Goal: Task Accomplishment & Management: Manage account settings

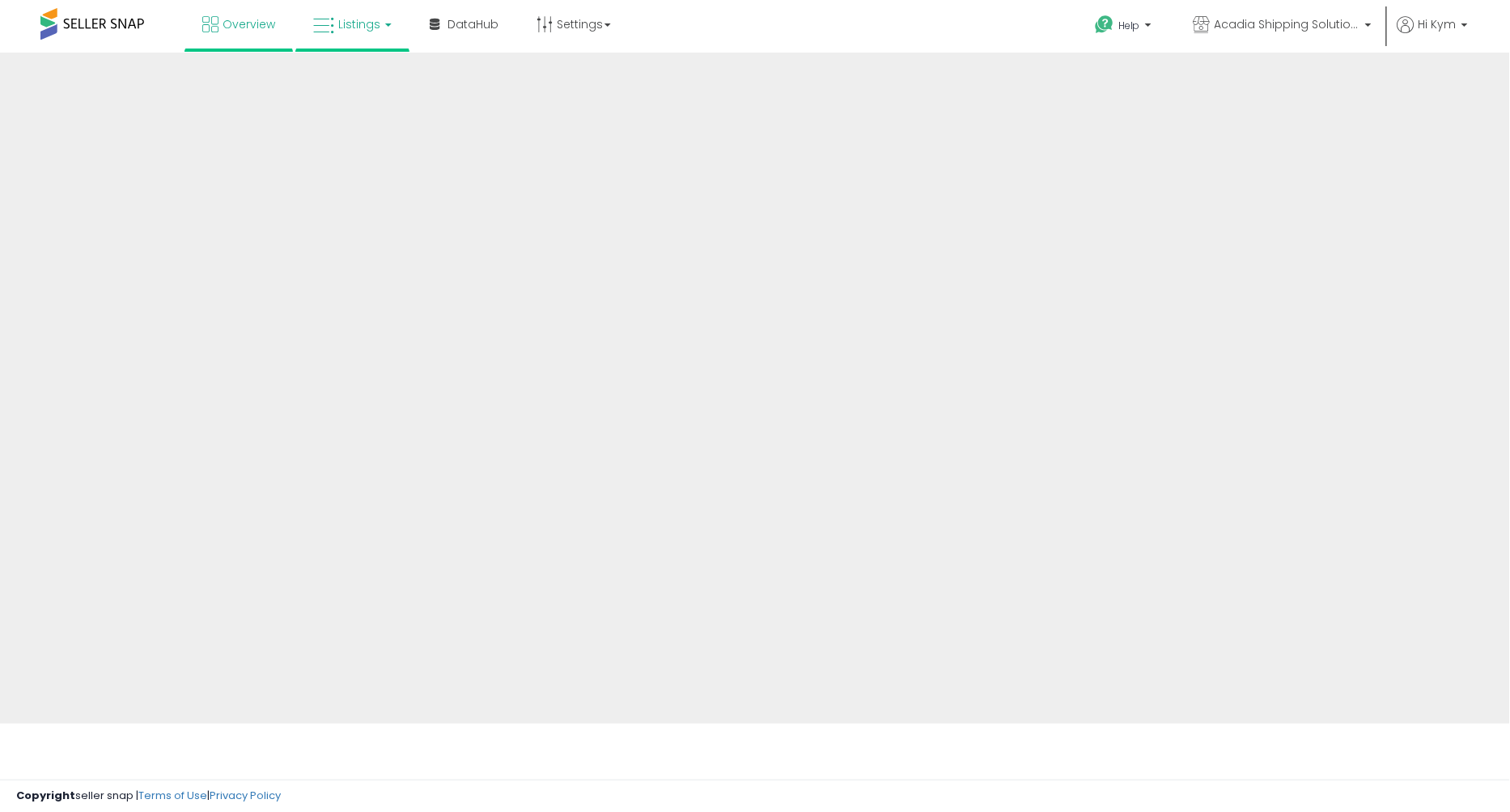
click at [361, 31] on span "Listings" at bounding box center [359, 24] width 42 height 16
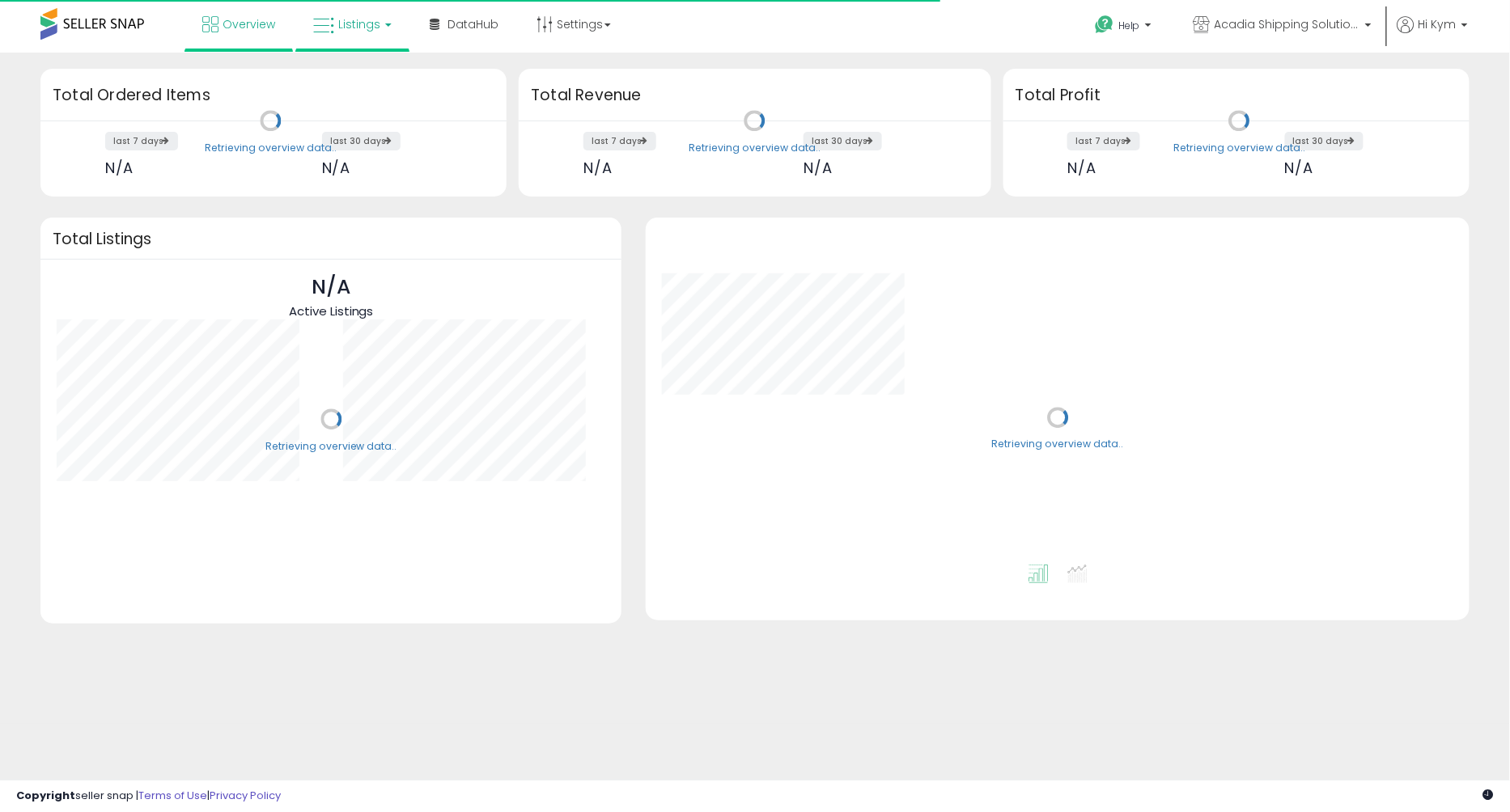
click at [372, 25] on span "Listings" at bounding box center [359, 24] width 42 height 16
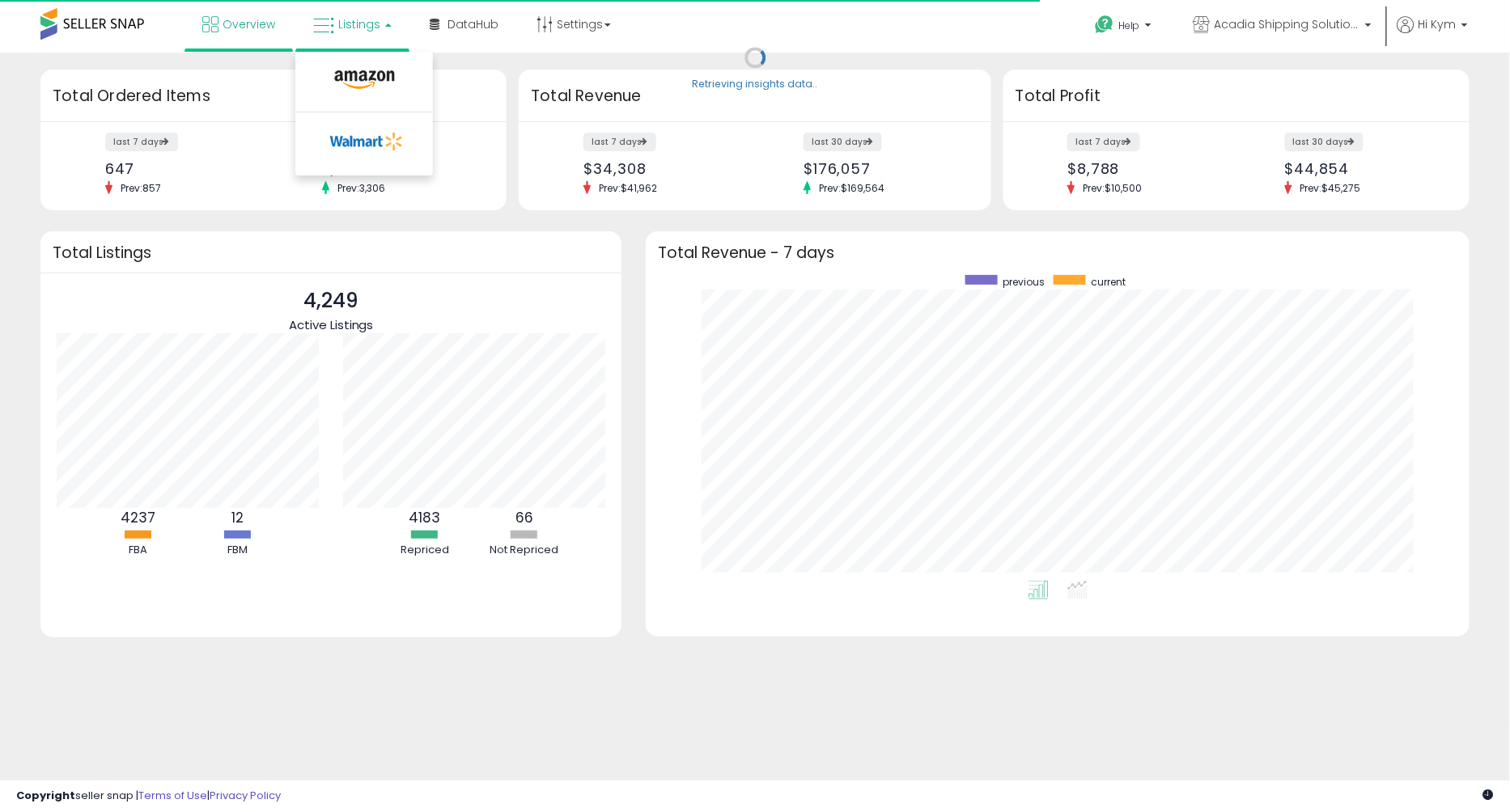
scroll to position [305, 791]
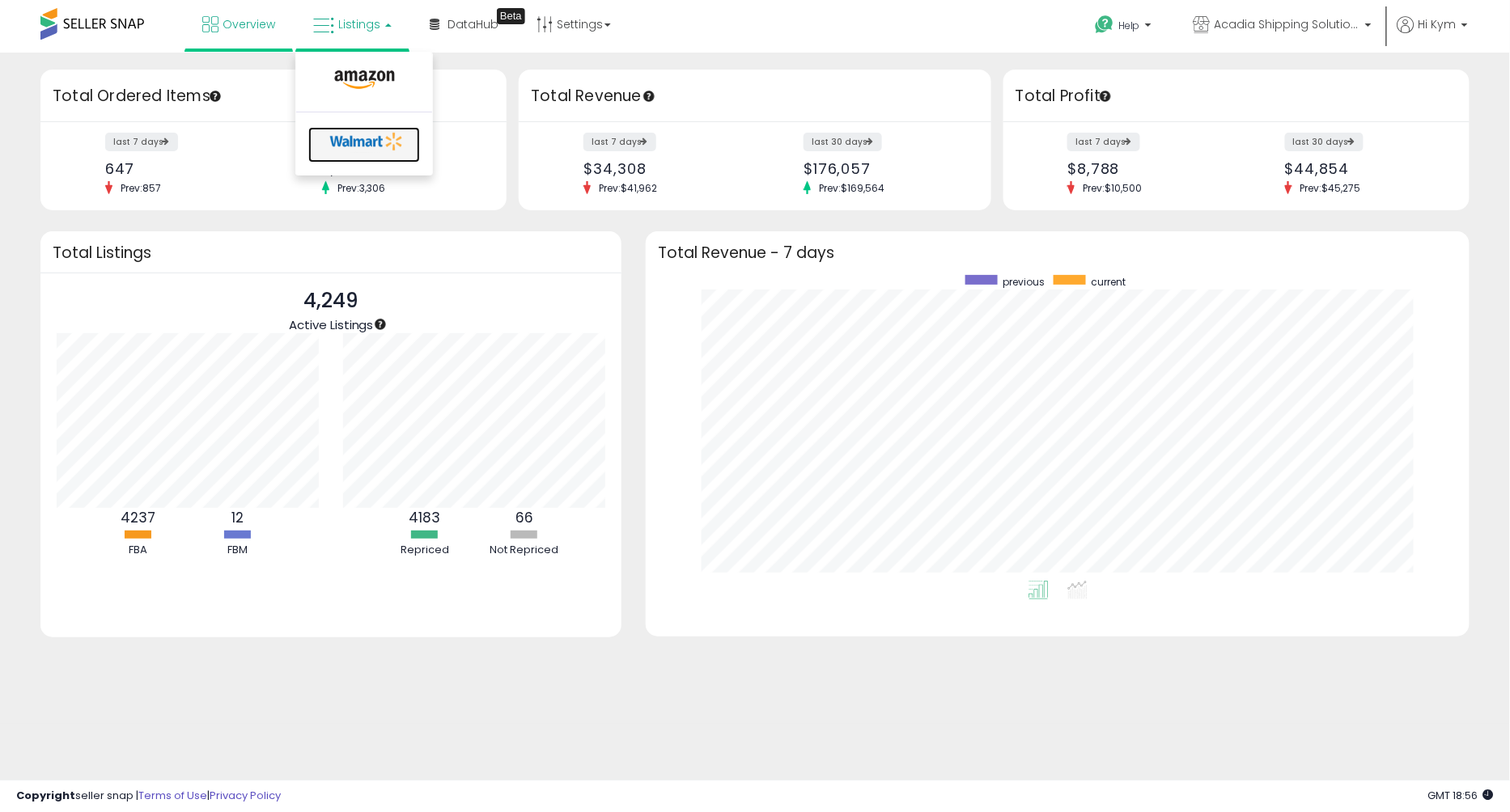
click at [368, 140] on icon at bounding box center [366, 141] width 85 height 25
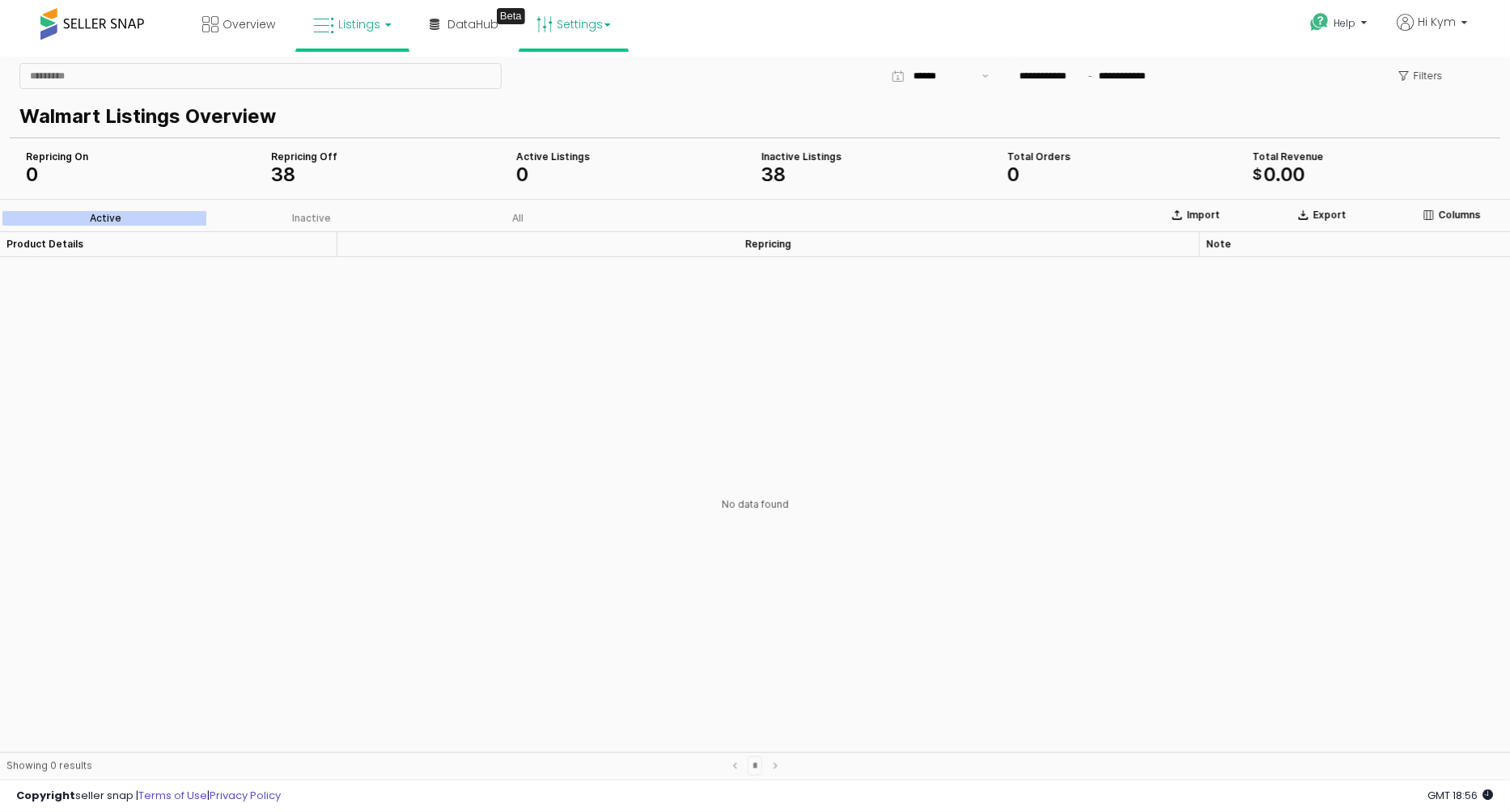
click at [587, 33] on link "Settings" at bounding box center [574, 24] width 99 height 48
click at [590, 84] on link "Store settings" at bounding box center [577, 82] width 73 height 16
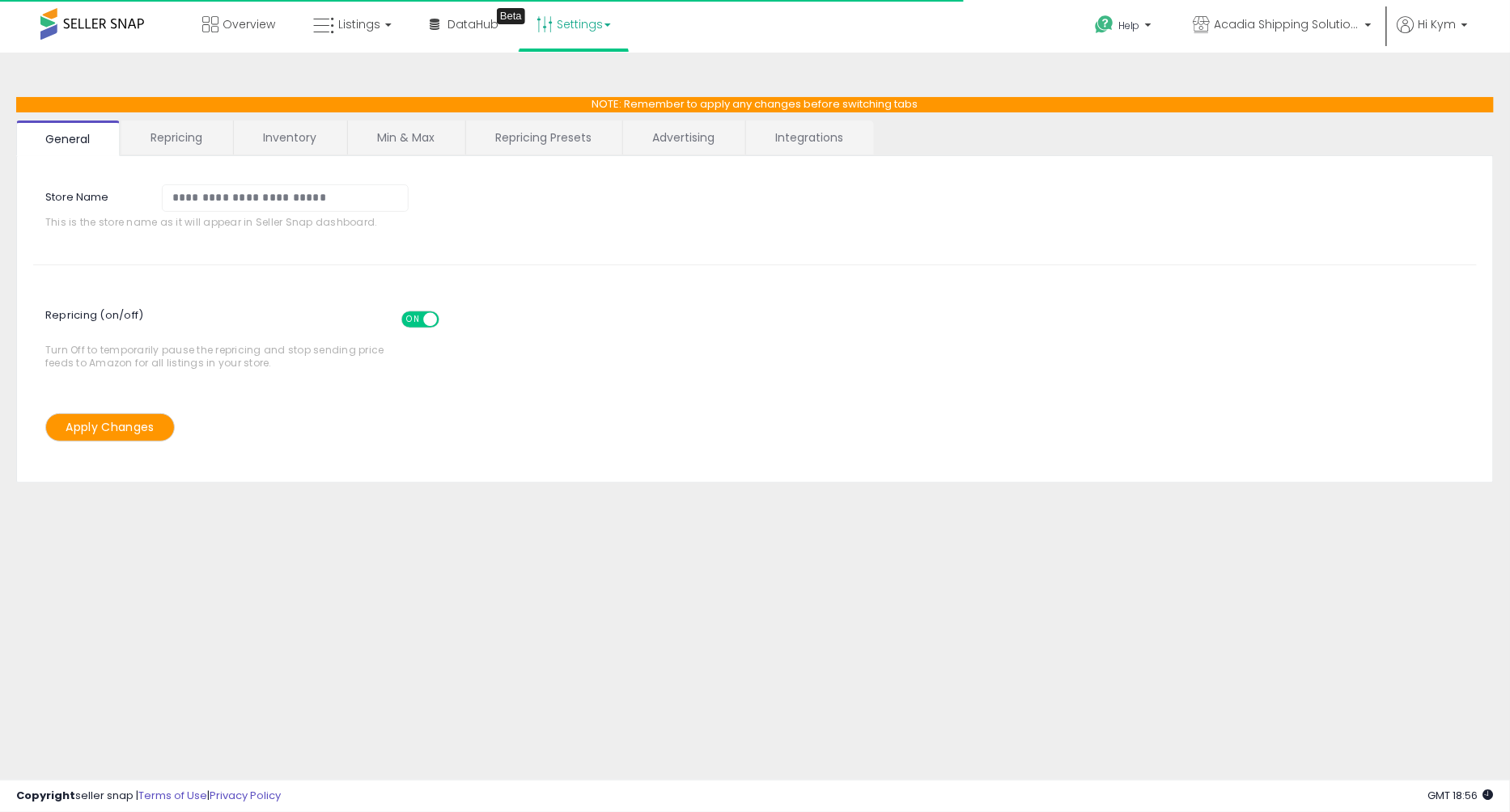
click at [774, 158] on div "**********" at bounding box center [755, 320] width 1478 height 328
click at [779, 131] on link "Integrations" at bounding box center [810, 137] width 127 height 34
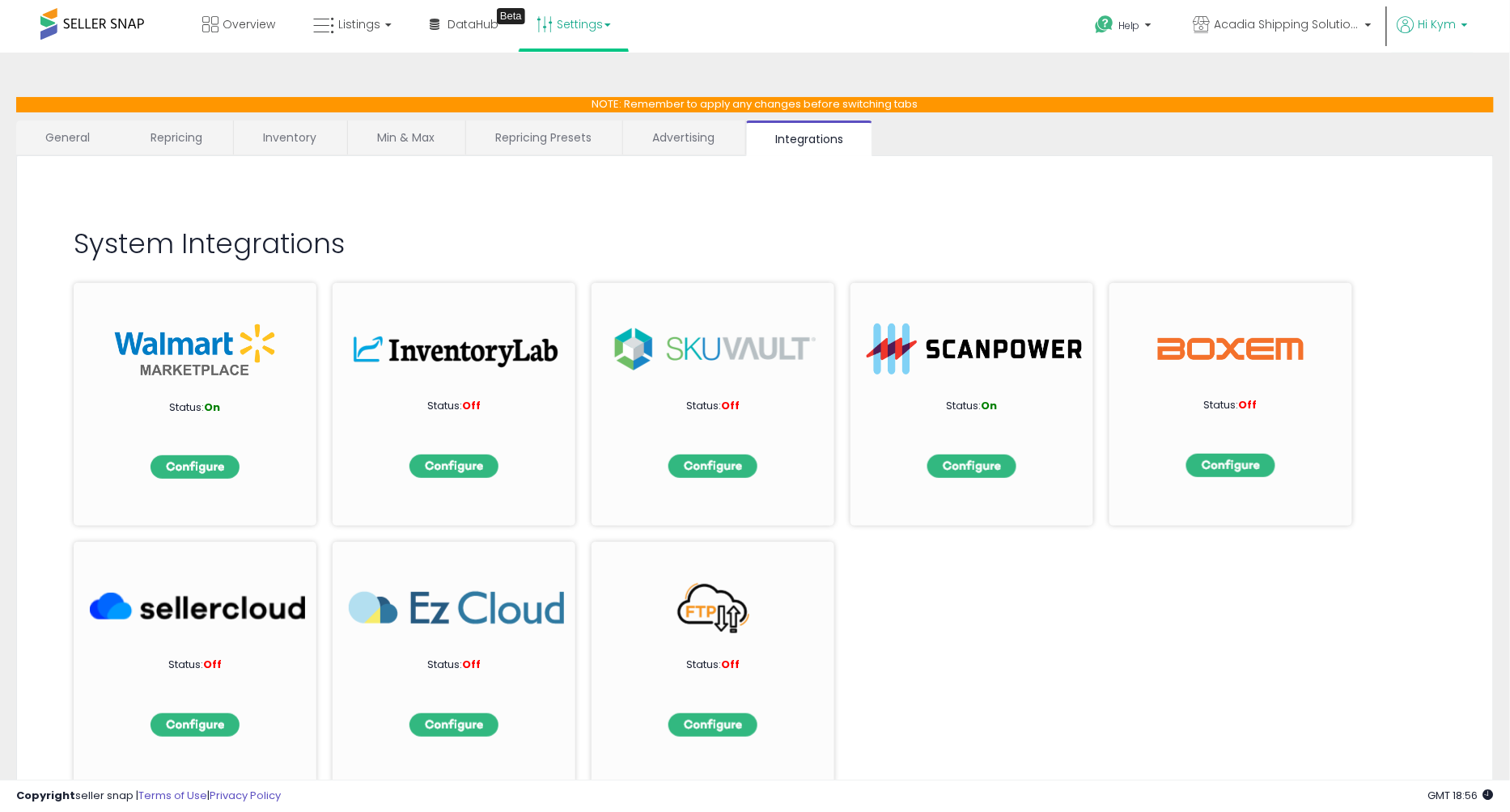
click at [1445, 34] on p "Hi Kym" at bounding box center [1433, 26] width 71 height 21
click at [1375, 166] on link "Stop impersonating" at bounding box center [1400, 171] width 105 height 16
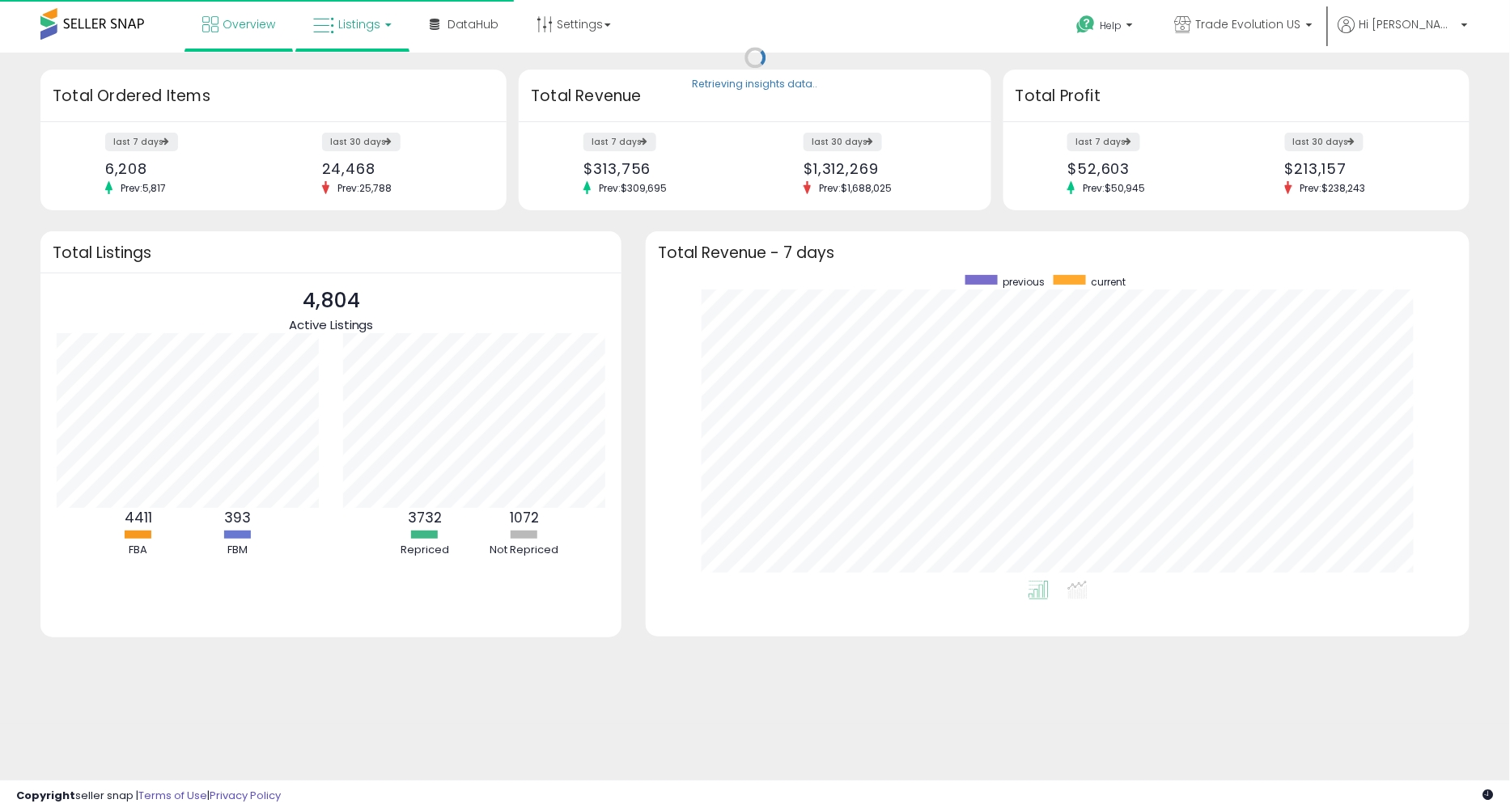
scroll to position [305, 791]
click at [369, 21] on span "Listings" at bounding box center [359, 24] width 42 height 16
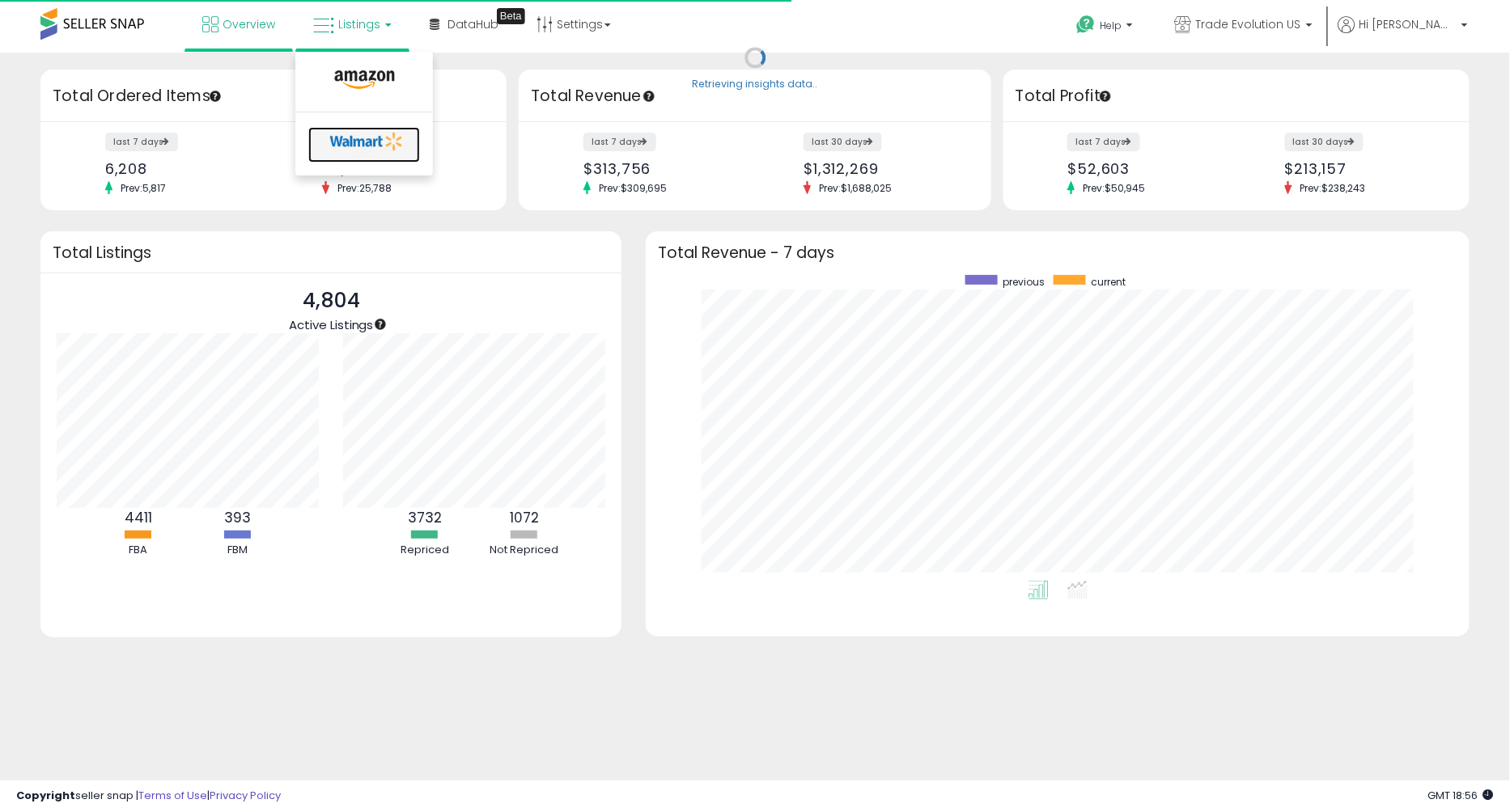
click at [370, 138] on icon at bounding box center [366, 141] width 85 height 25
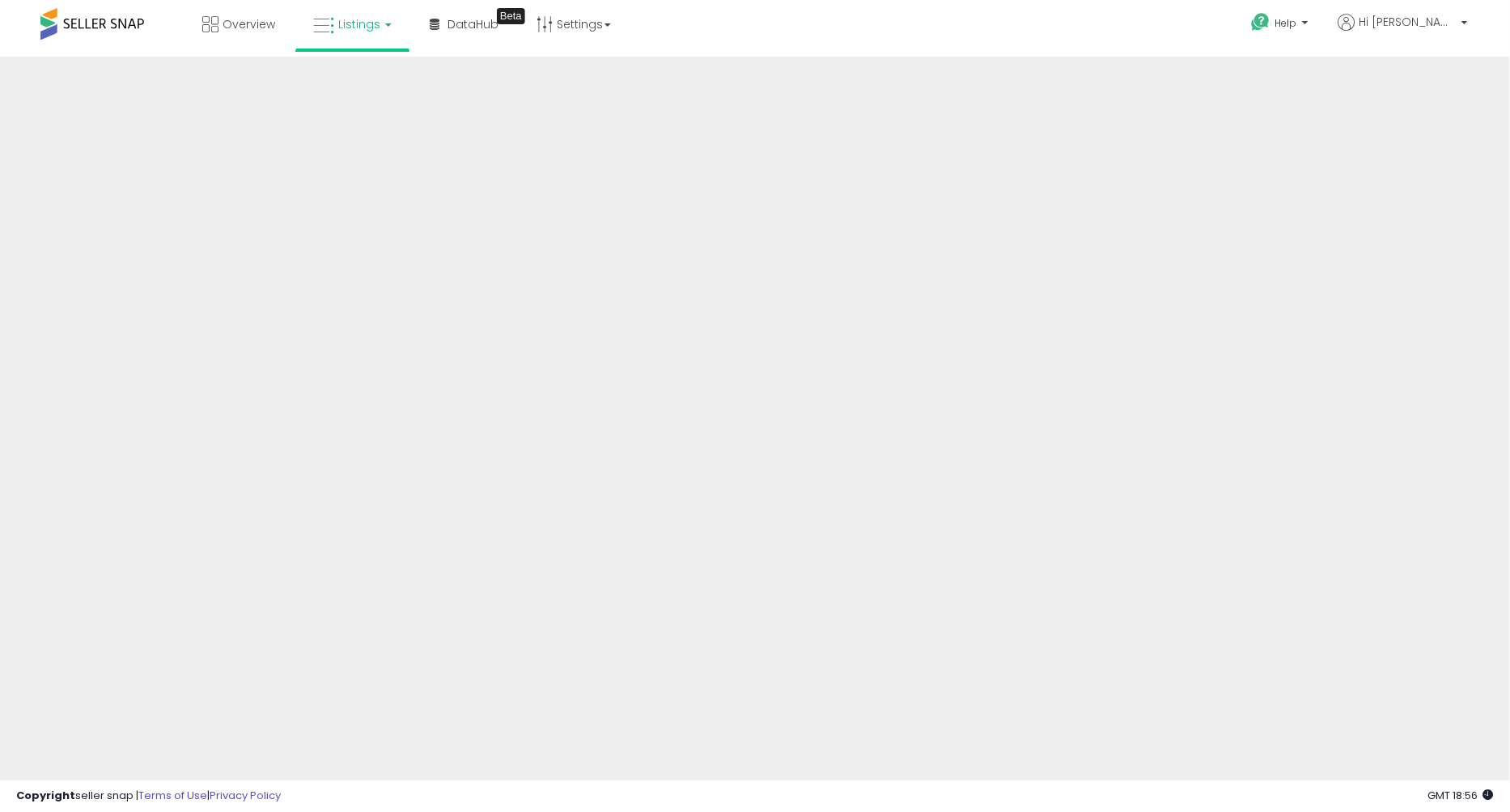
click at [364, 16] on span "Listings" at bounding box center [359, 24] width 42 height 16
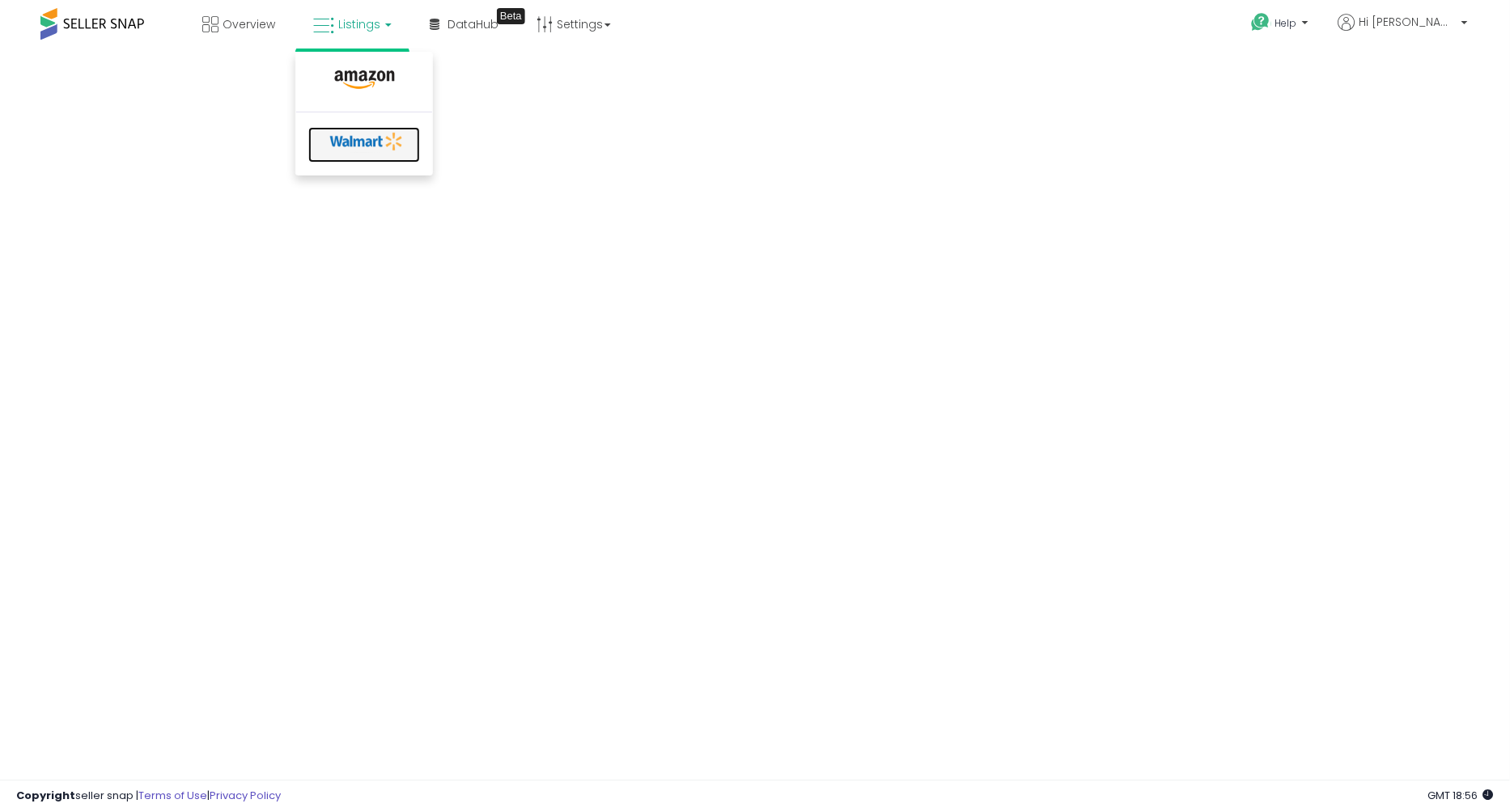
click at [364, 132] on icon at bounding box center [366, 141] width 85 height 25
